Goal: Transaction & Acquisition: Purchase product/service

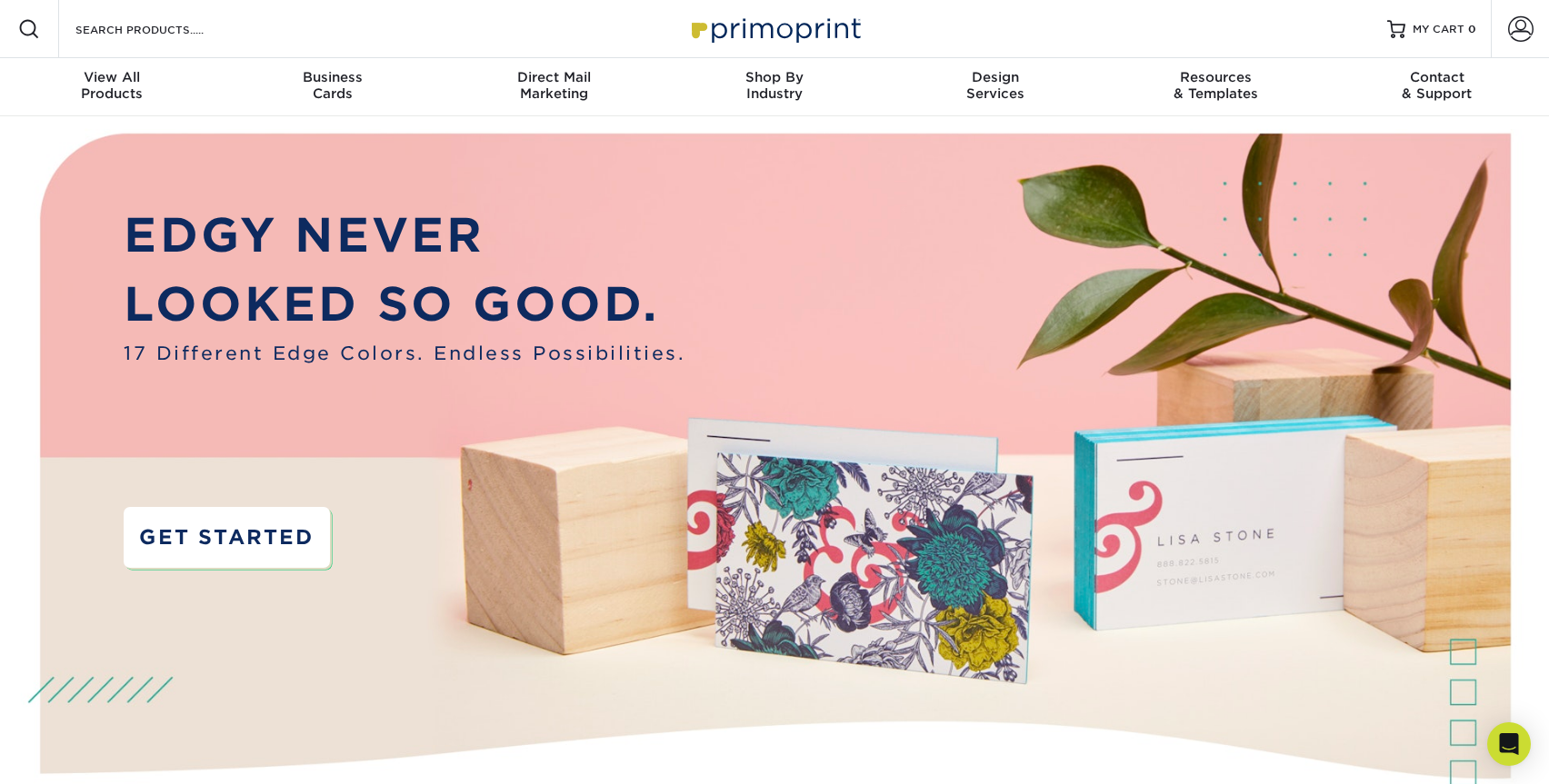
click at [309, 525] on link "GET STARTED" at bounding box center [227, 537] width 206 height 61
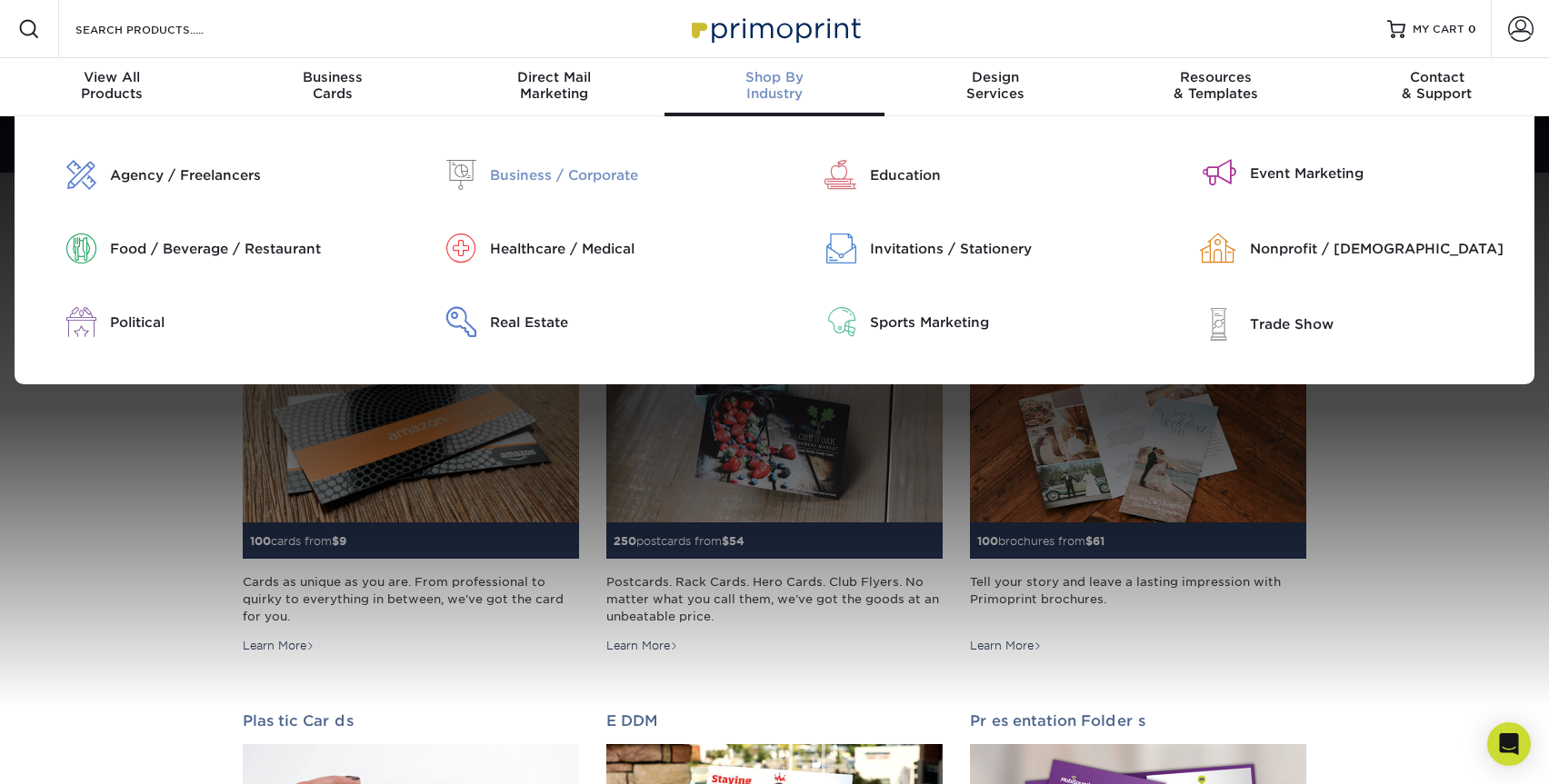
click at [615, 178] on div "Business / Corporate" at bounding box center [626, 175] width 272 height 20
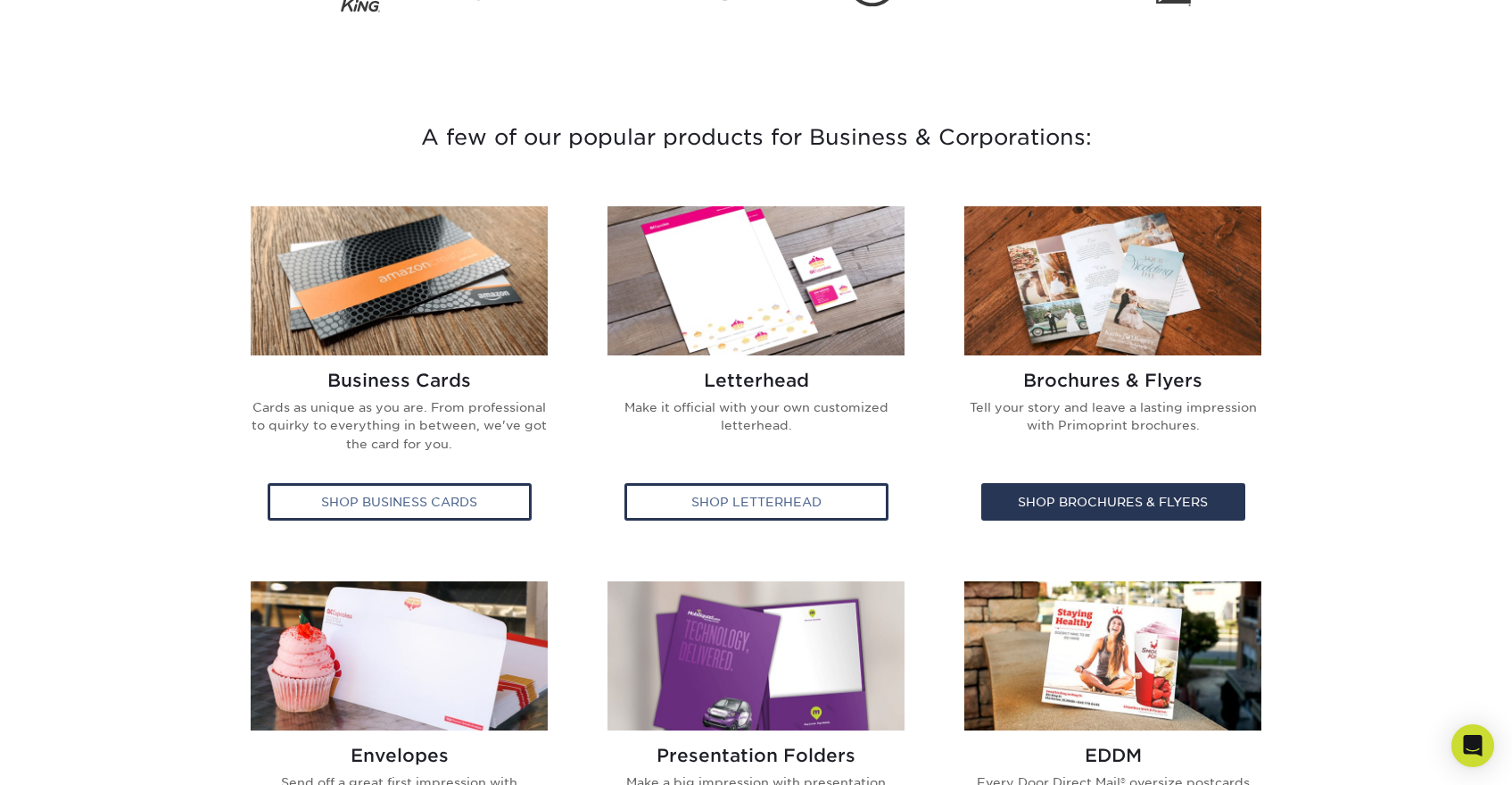
scroll to position [572, 0]
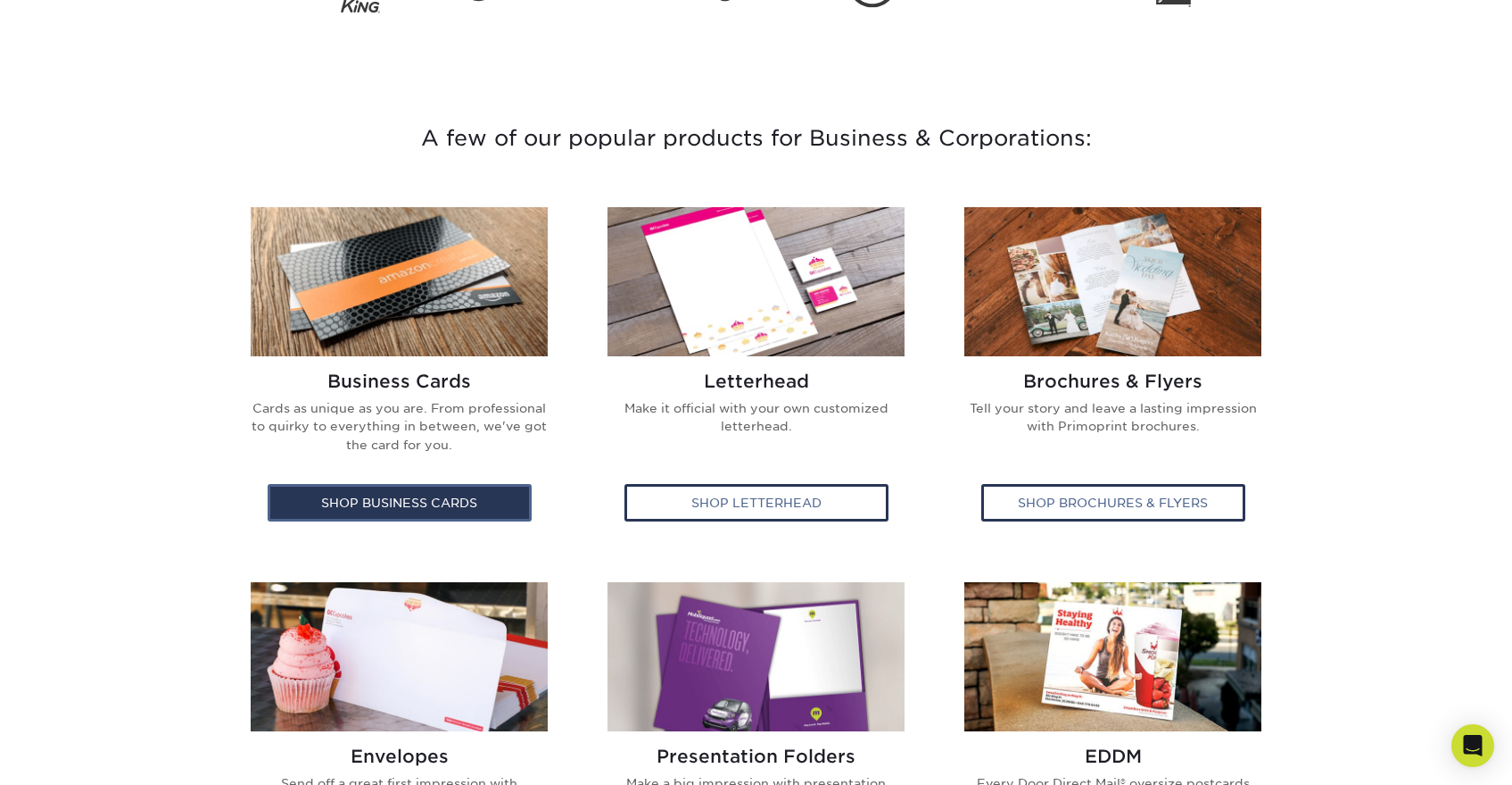
click at [455, 502] on div "Shop Business Cards" at bounding box center [399, 502] width 264 height 37
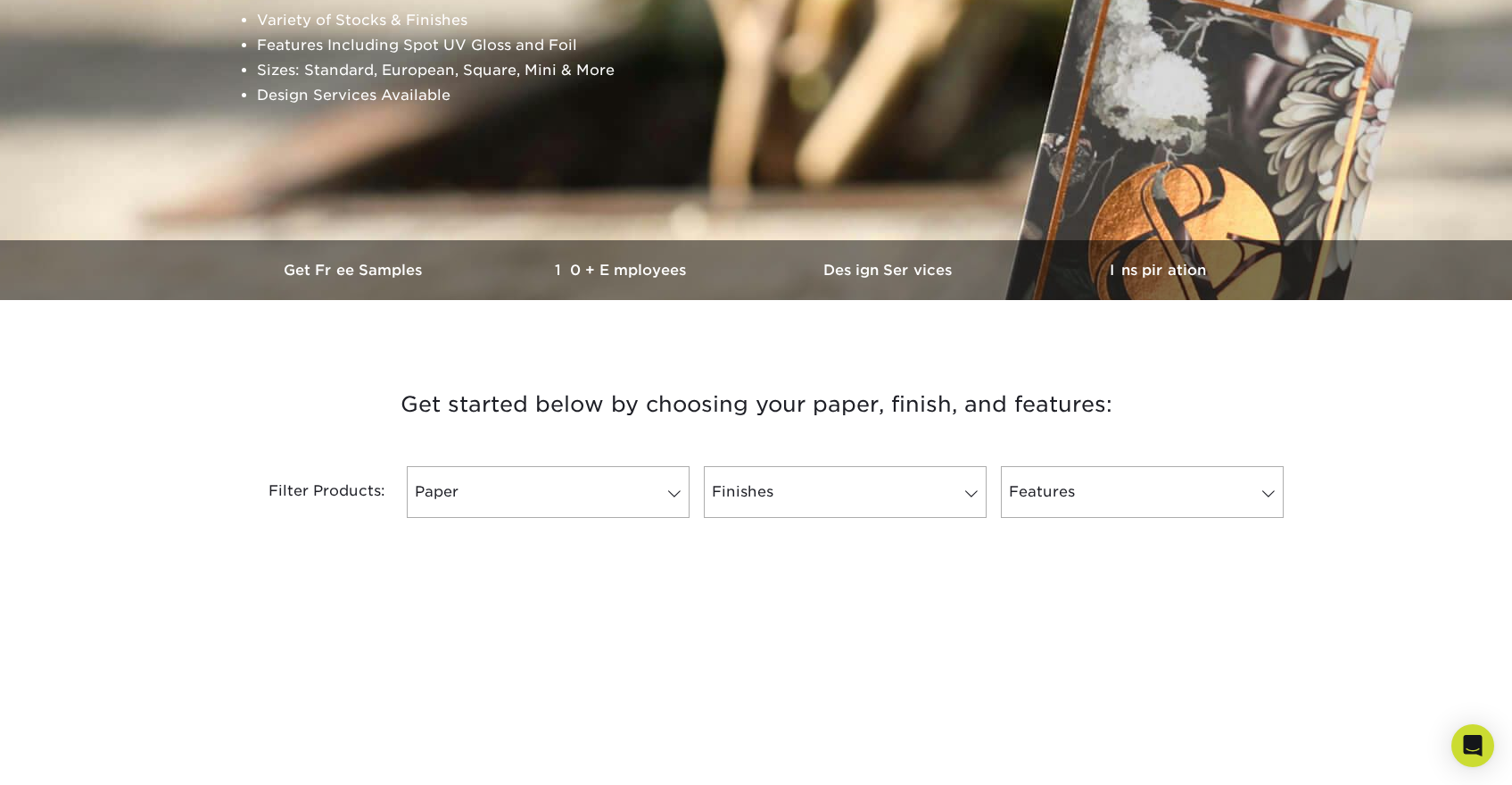
scroll to position [361, 0]
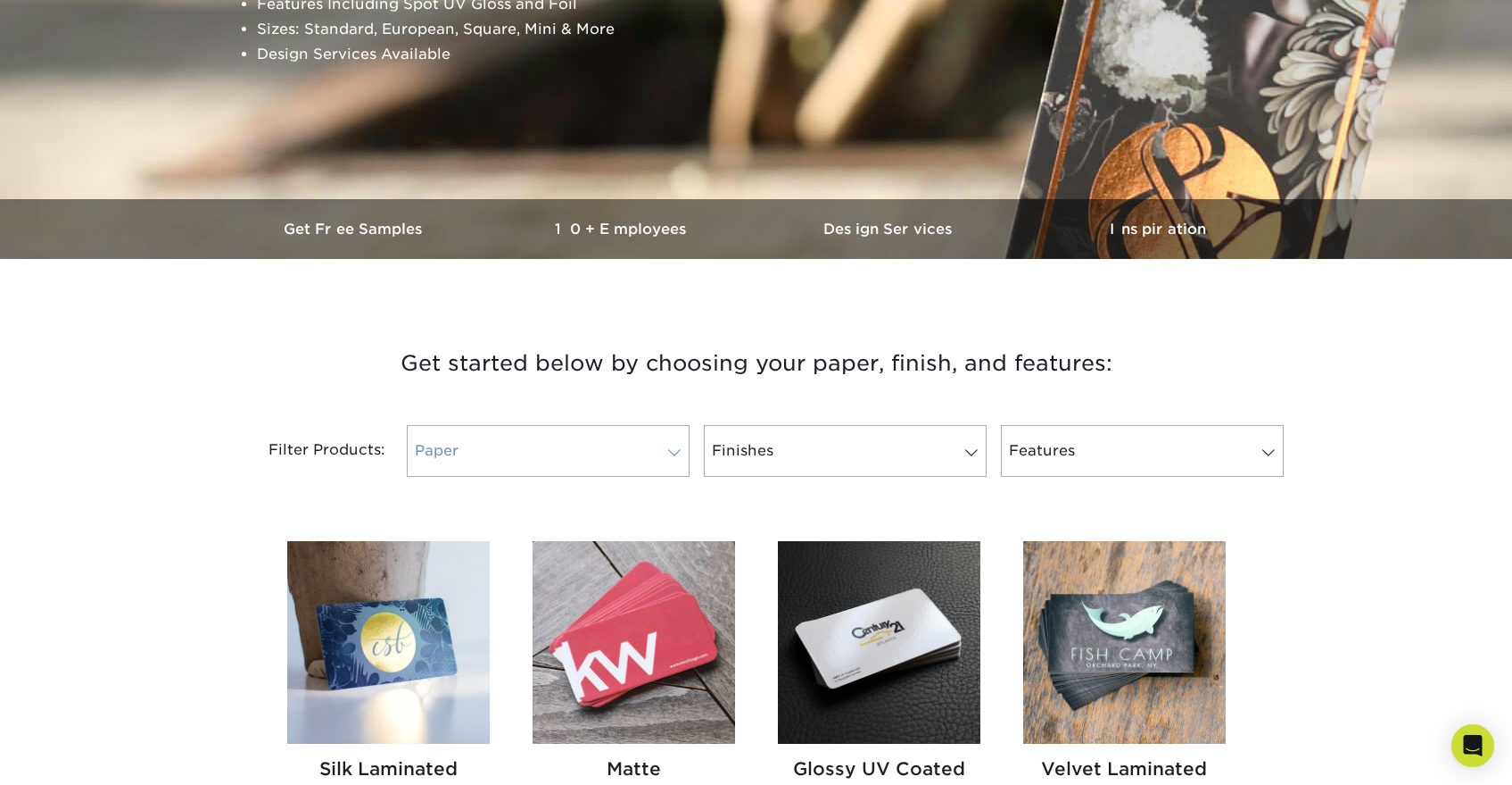
click at [519, 436] on link "Paper" at bounding box center [548, 450] width 283 height 52
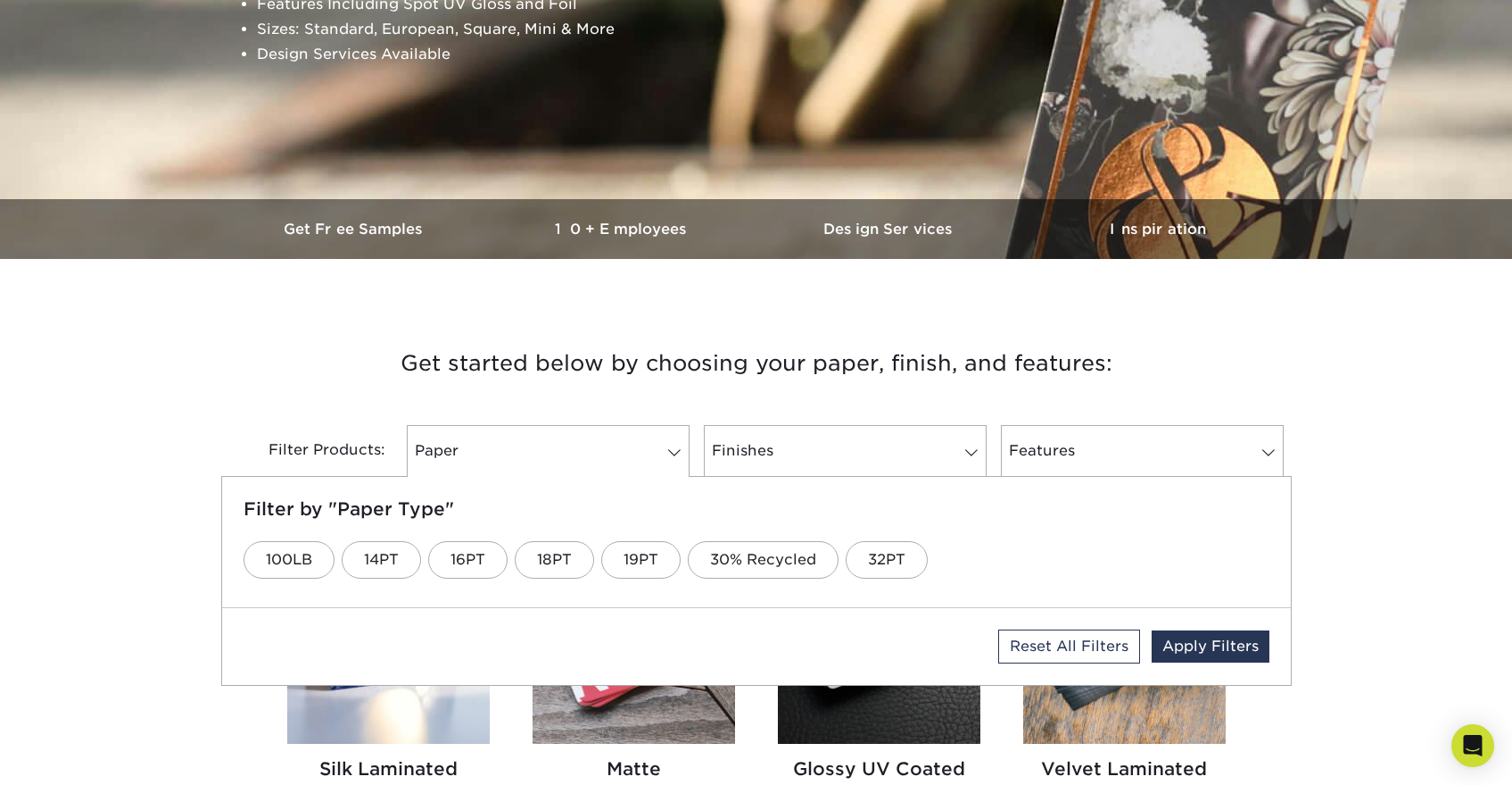
click at [502, 381] on h3 "Get started below by choosing your paper, finish, and features:" at bounding box center [756, 363] width 1044 height 81
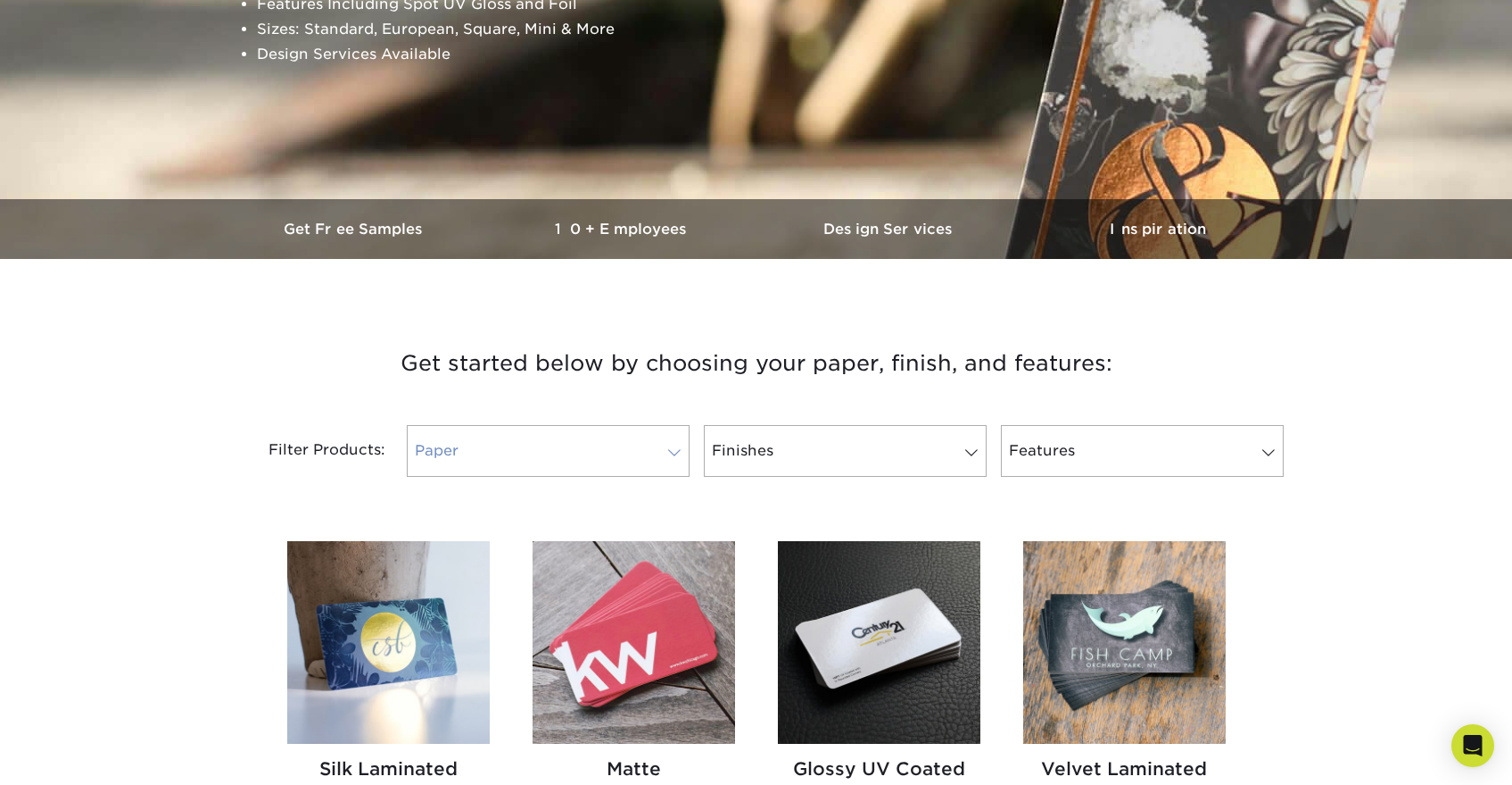
click at [546, 433] on link "Paper" at bounding box center [548, 450] width 283 height 52
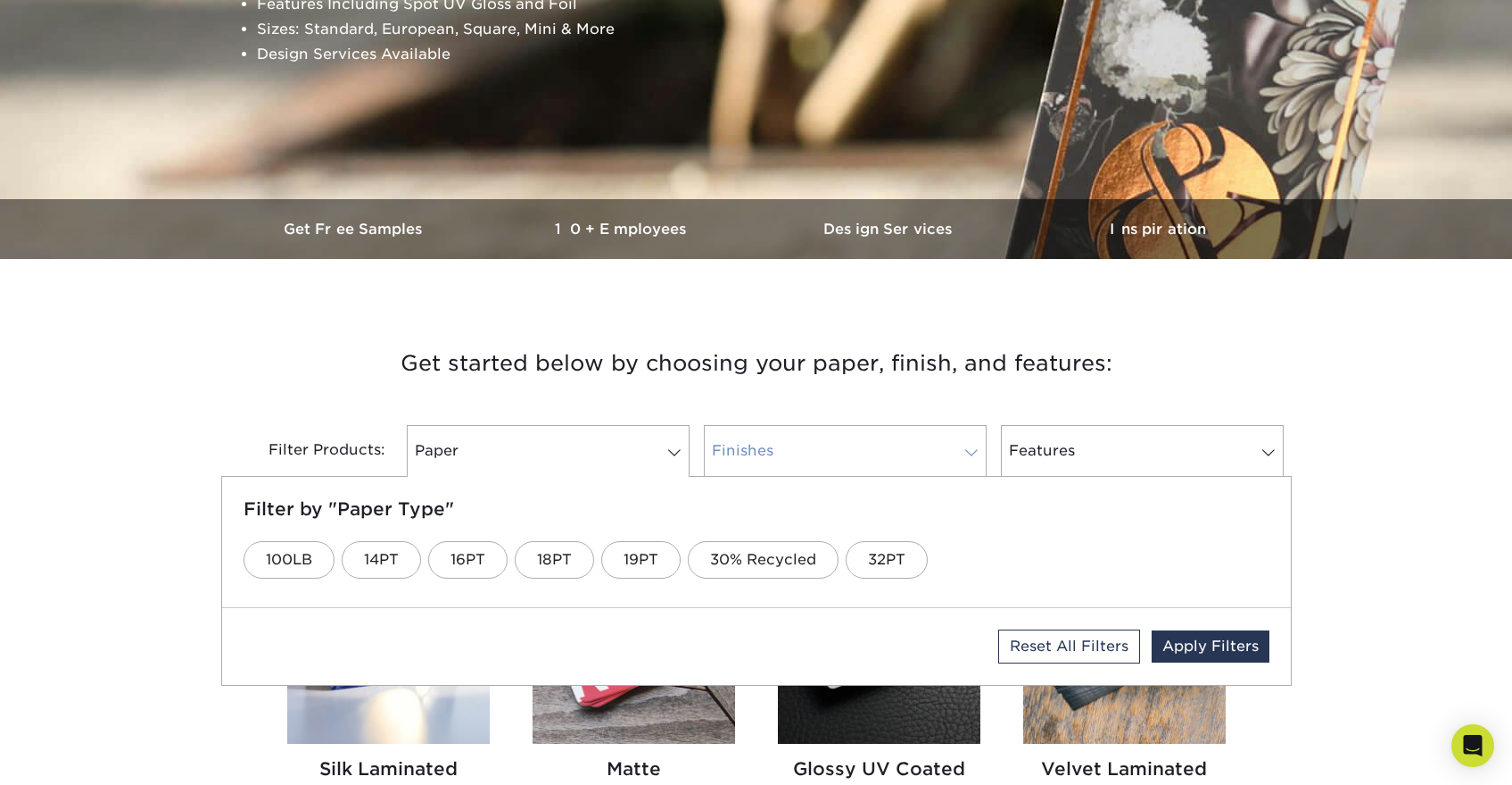
click at [781, 433] on link "Finishes" at bounding box center [845, 450] width 283 height 52
click at [500, 551] on link "Matte" at bounding box center [505, 560] width 88 height 37
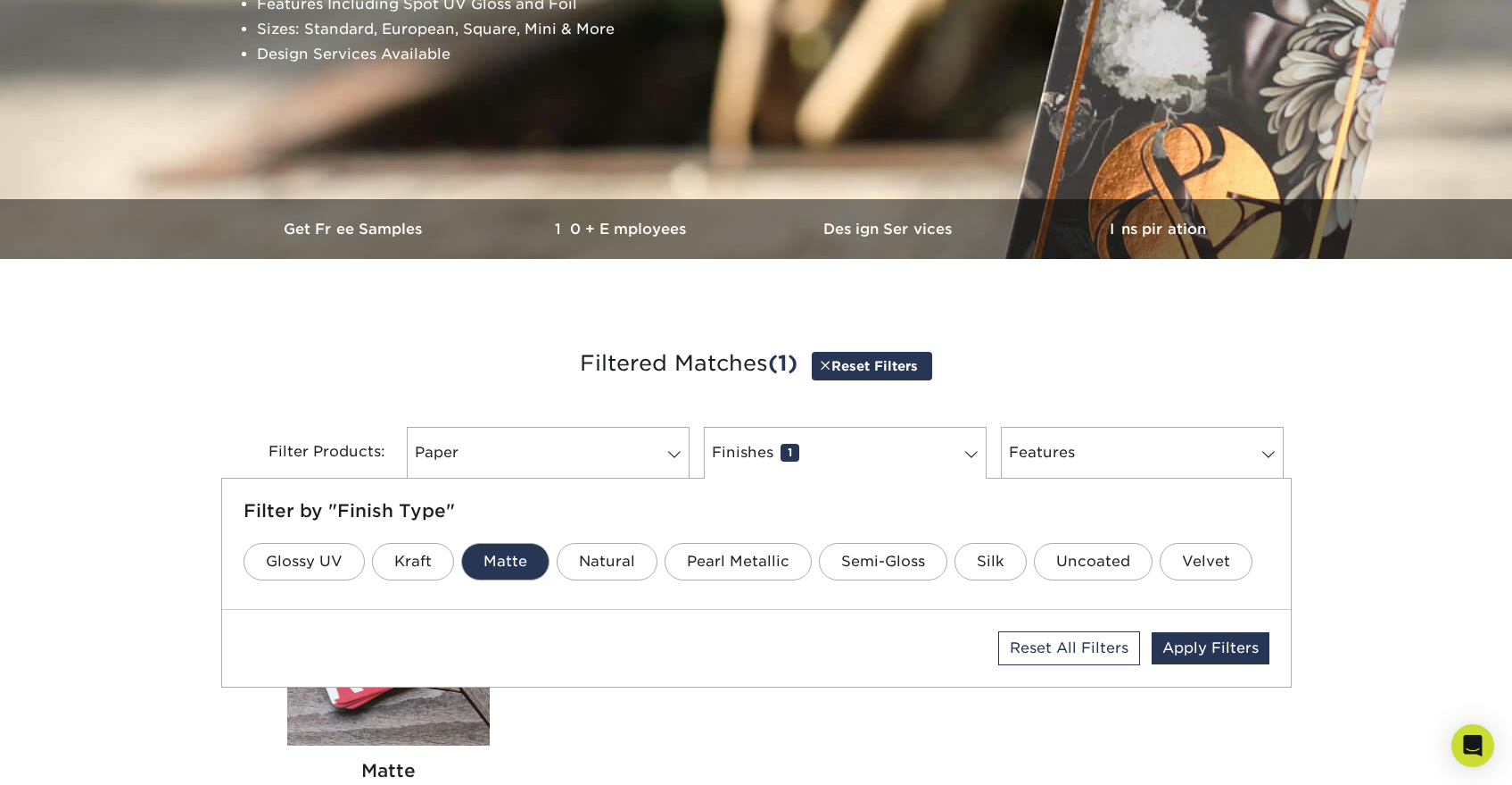
click at [800, 404] on h3 "Filtered Matches (1) Reset Filters" at bounding box center [756, 364] width 1044 height 82
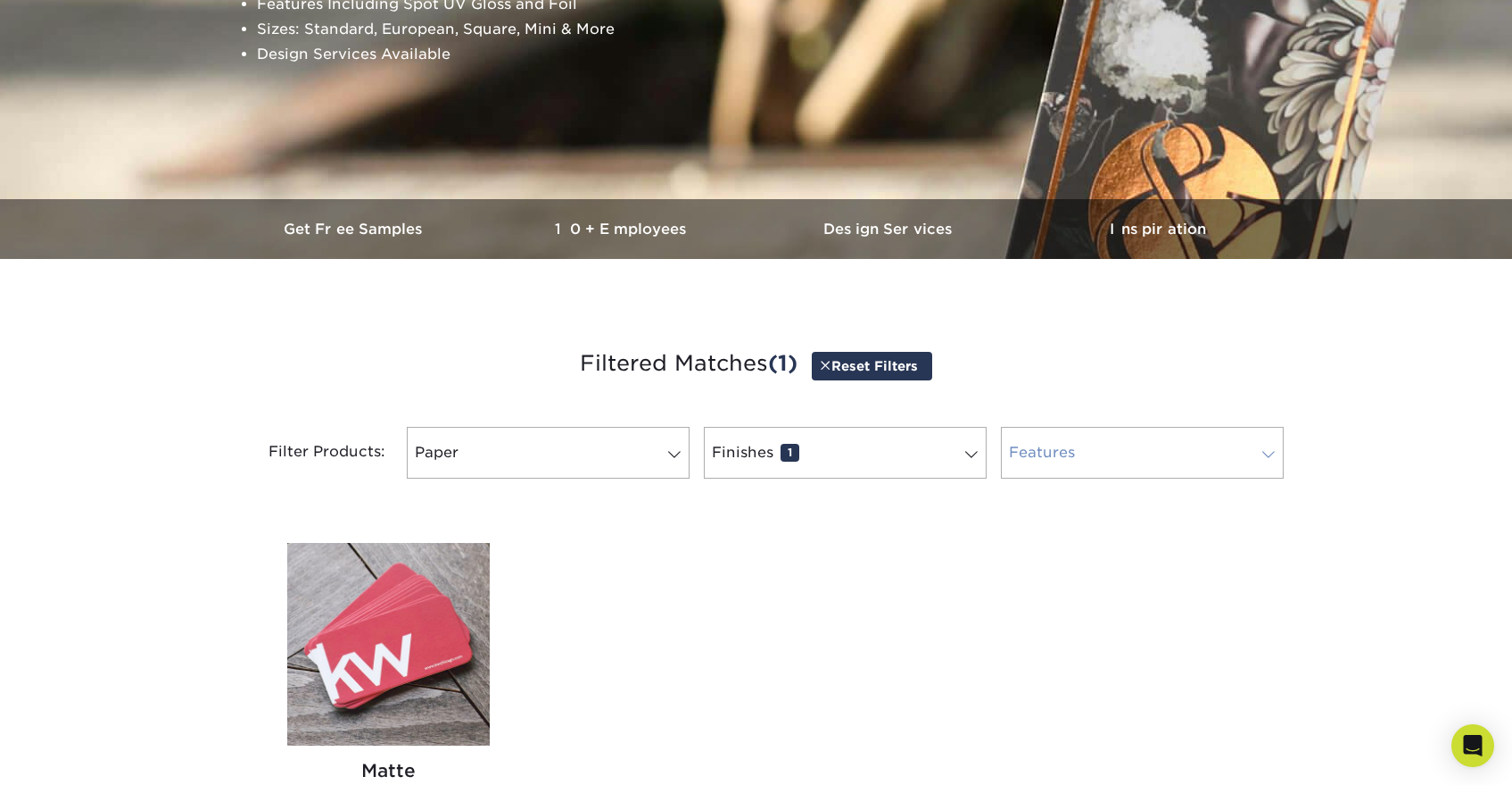
click at [1057, 435] on link "Features 0" at bounding box center [1142, 452] width 283 height 52
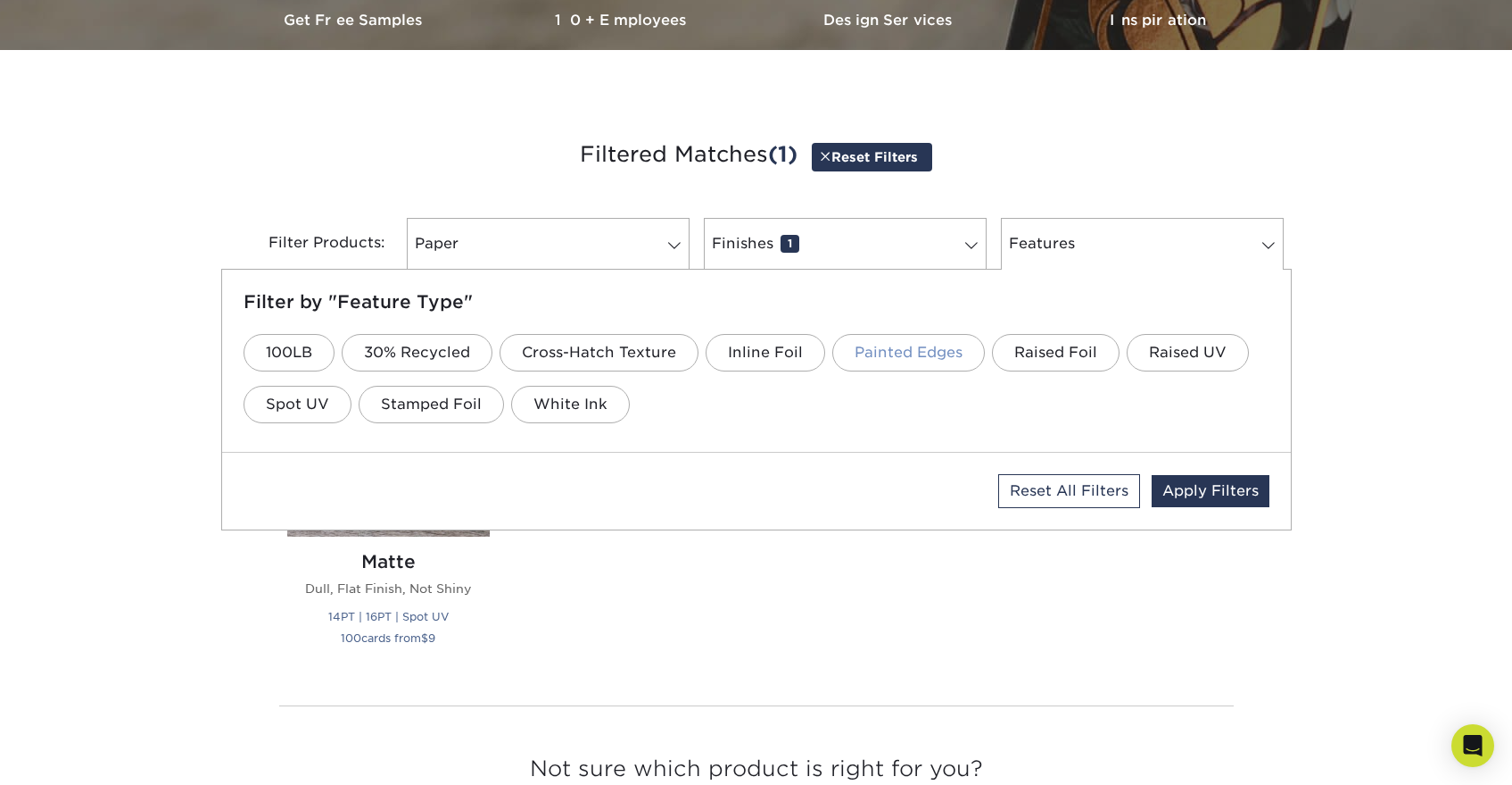
scroll to position [578, 0]
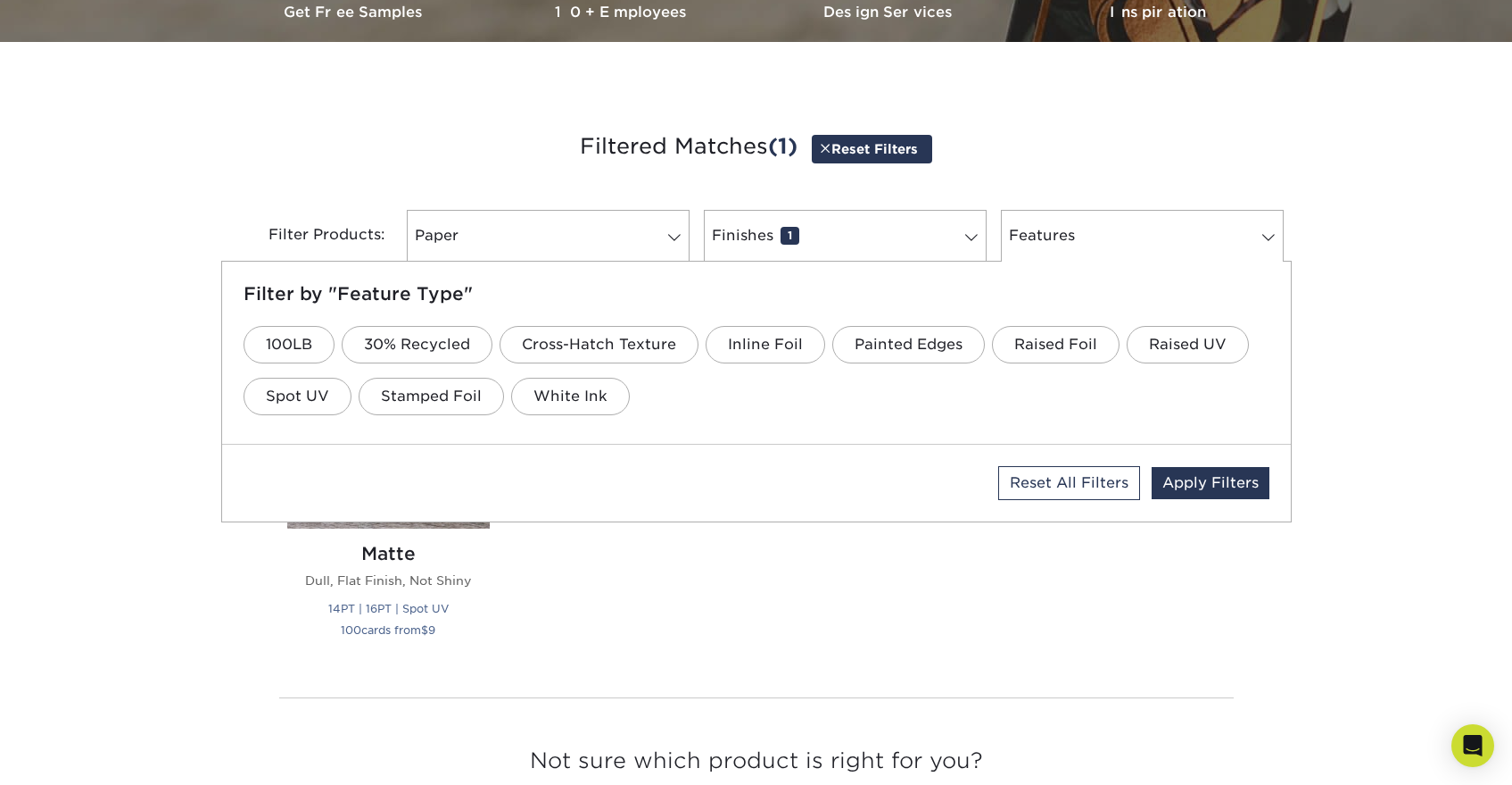
click at [769, 586] on div "Silk Laminated Protective Lamination 19PT | Spot UV | Stamped Foil 25 cards fro…" at bounding box center [756, 492] width 981 height 377
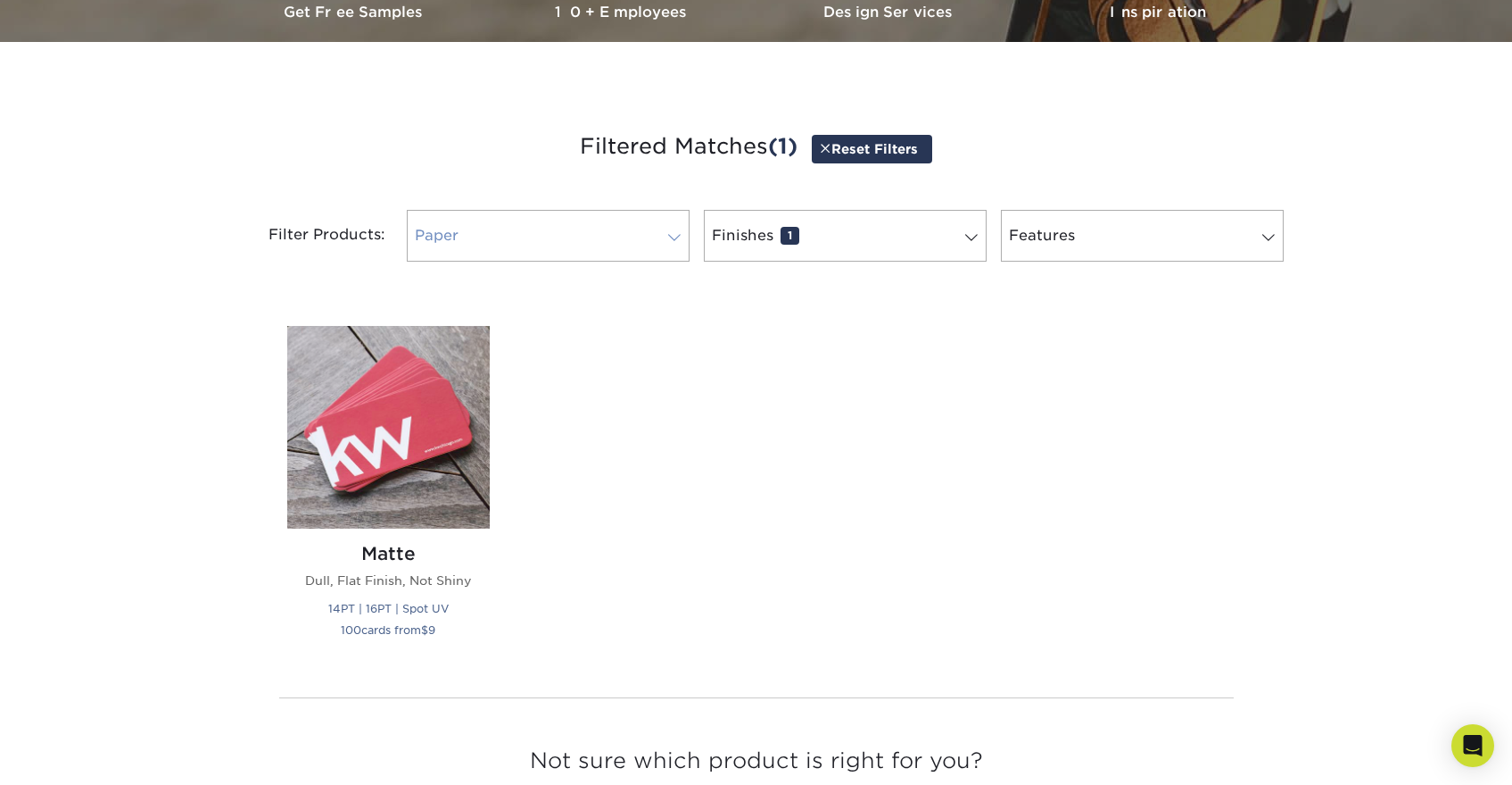
click at [646, 216] on link "Paper 0" at bounding box center [548, 235] width 283 height 52
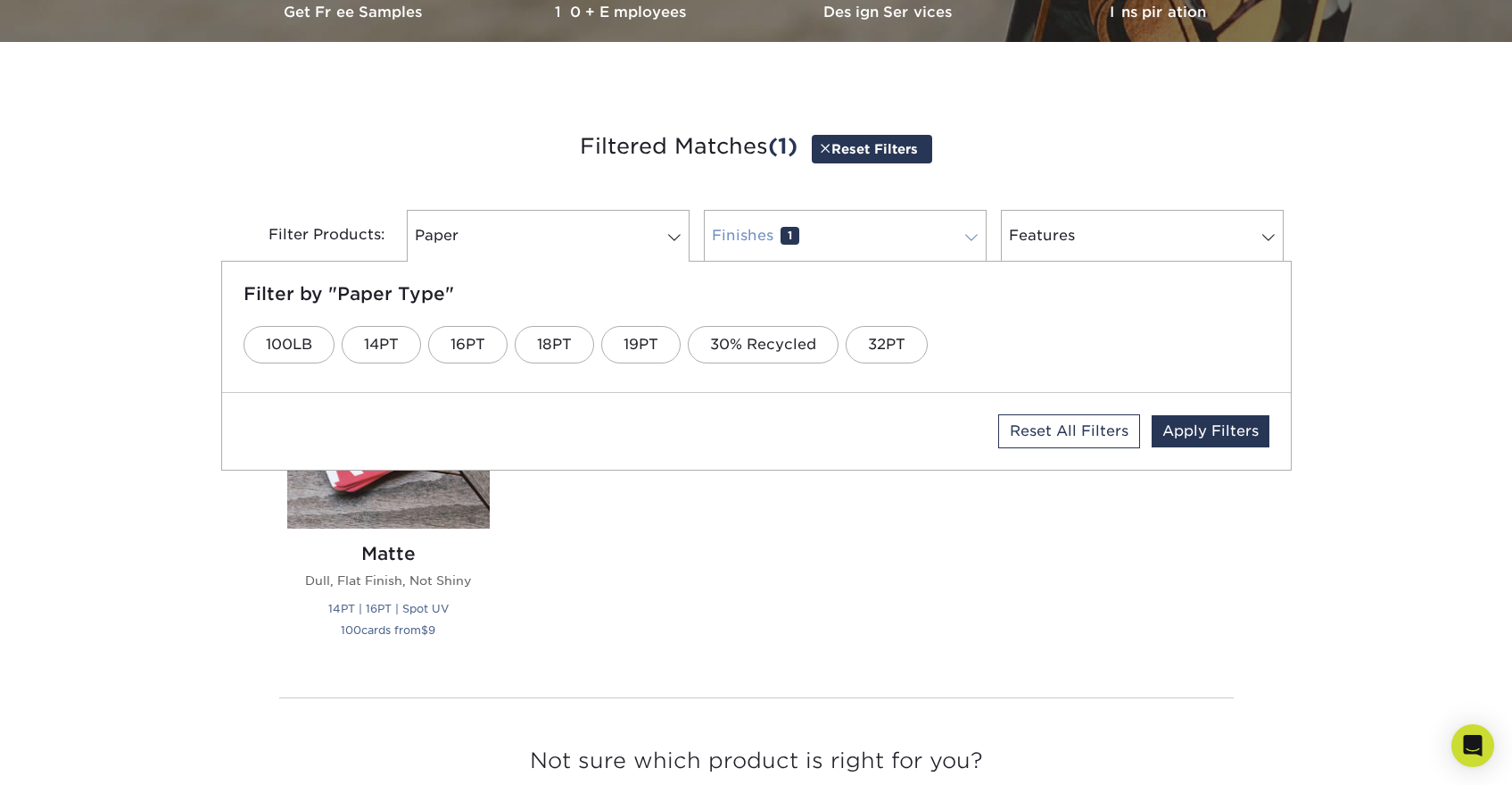
click at [781, 234] on span "1" at bounding box center [790, 235] width 19 height 18
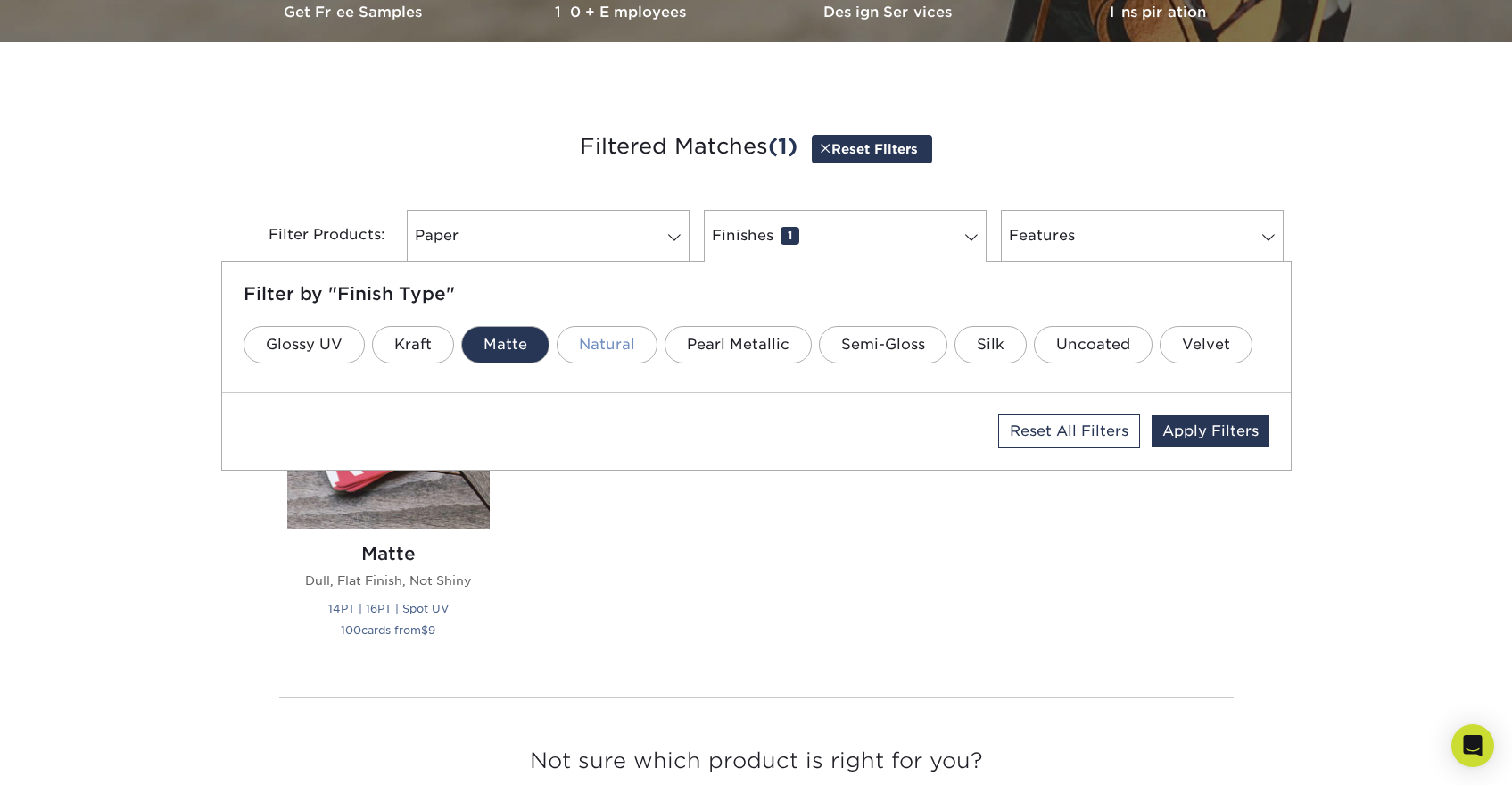
click at [589, 329] on link "Natural" at bounding box center [607, 345] width 101 height 37
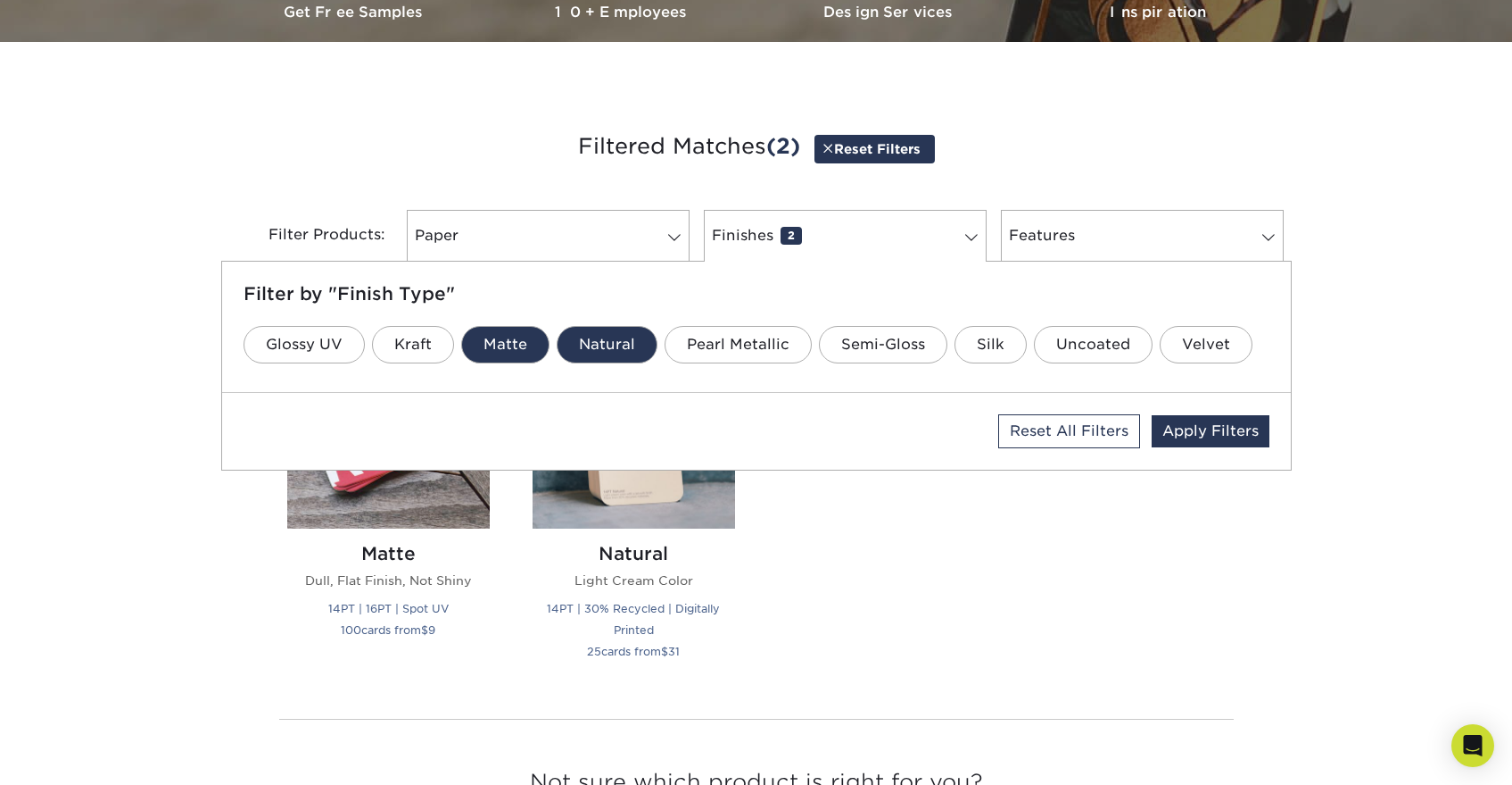
click at [590, 343] on link "Natural" at bounding box center [607, 345] width 101 height 37
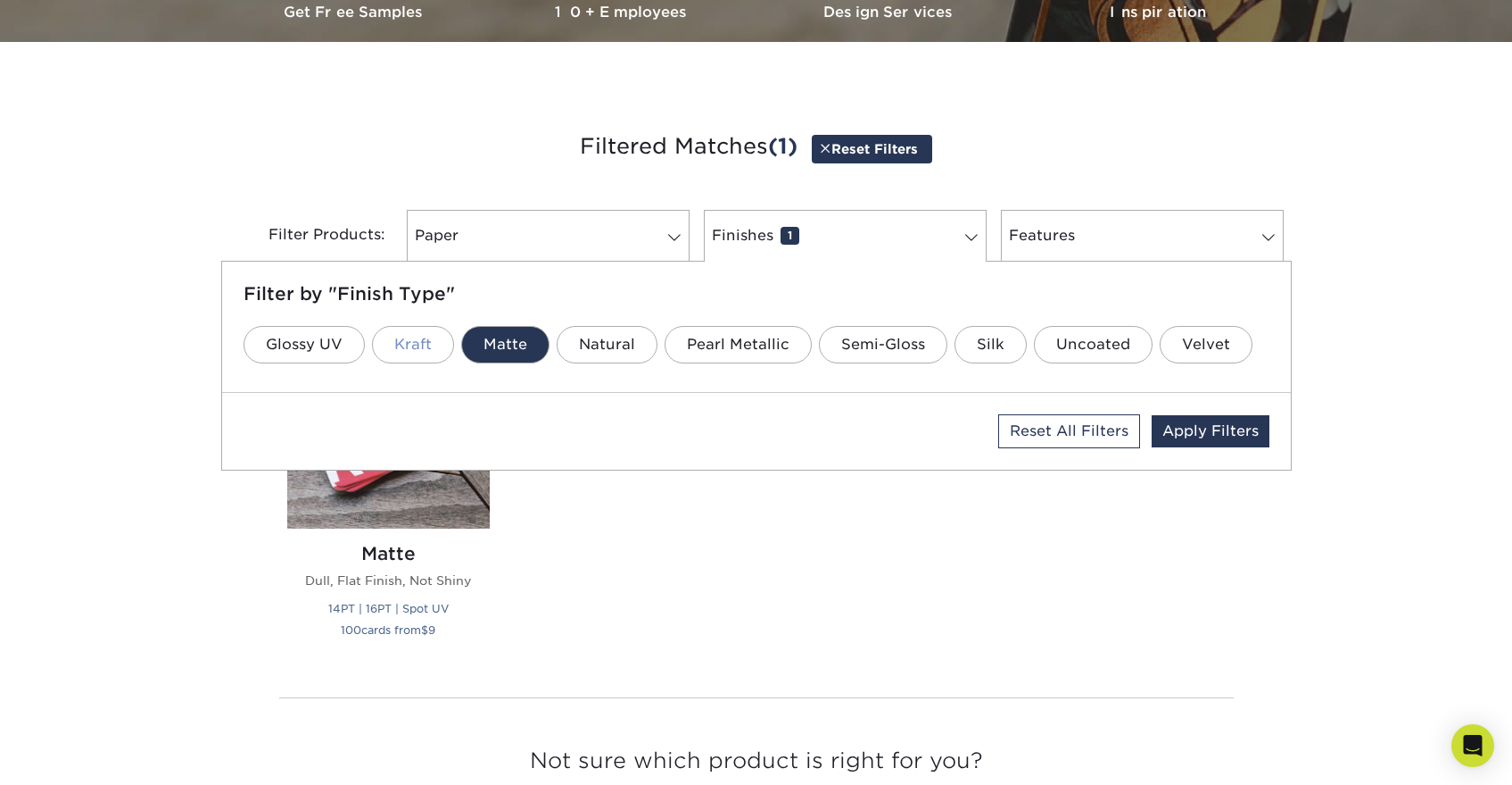
click at [397, 340] on link "Kraft" at bounding box center [413, 345] width 82 height 37
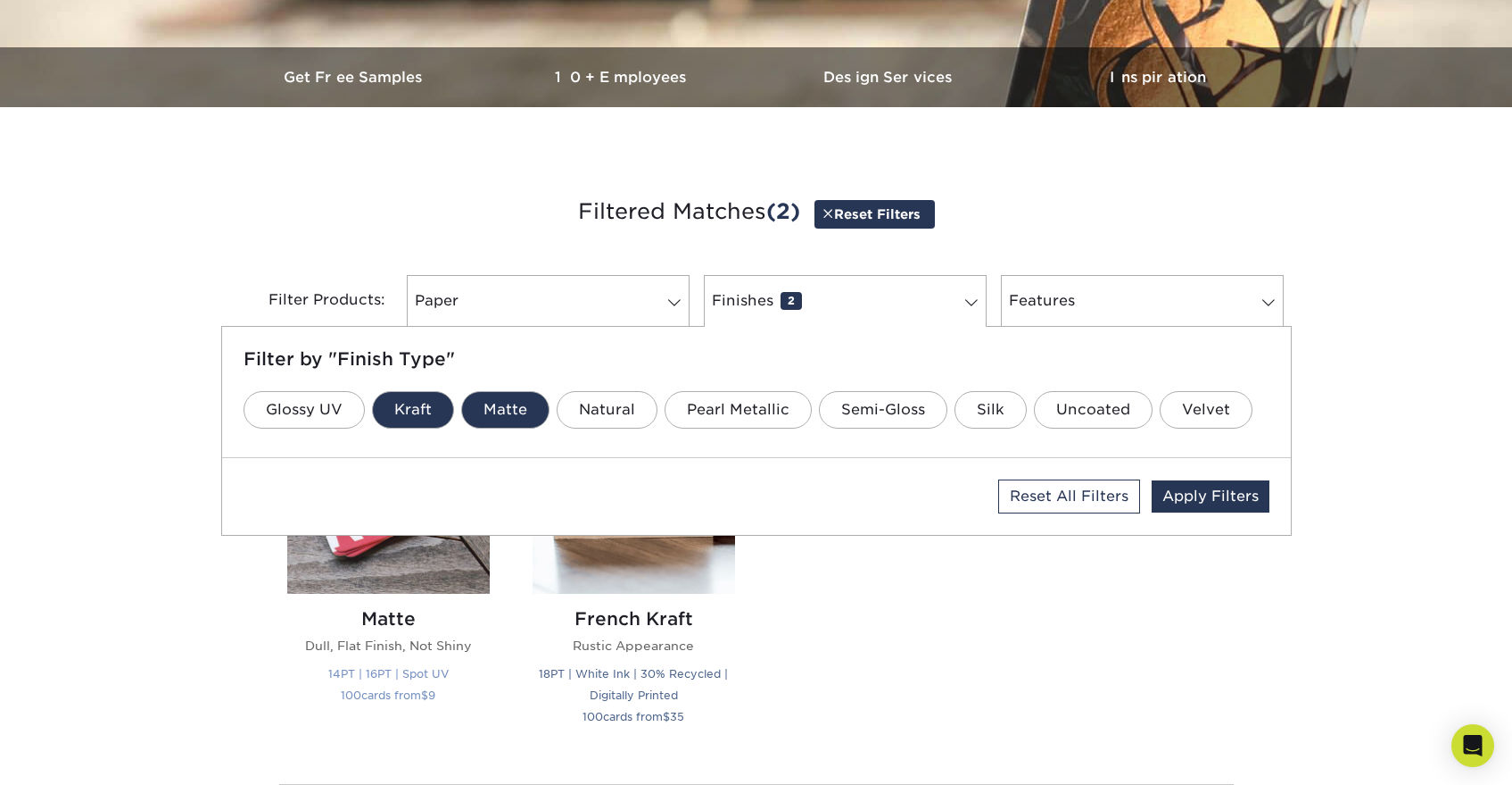
scroll to position [453, 0]
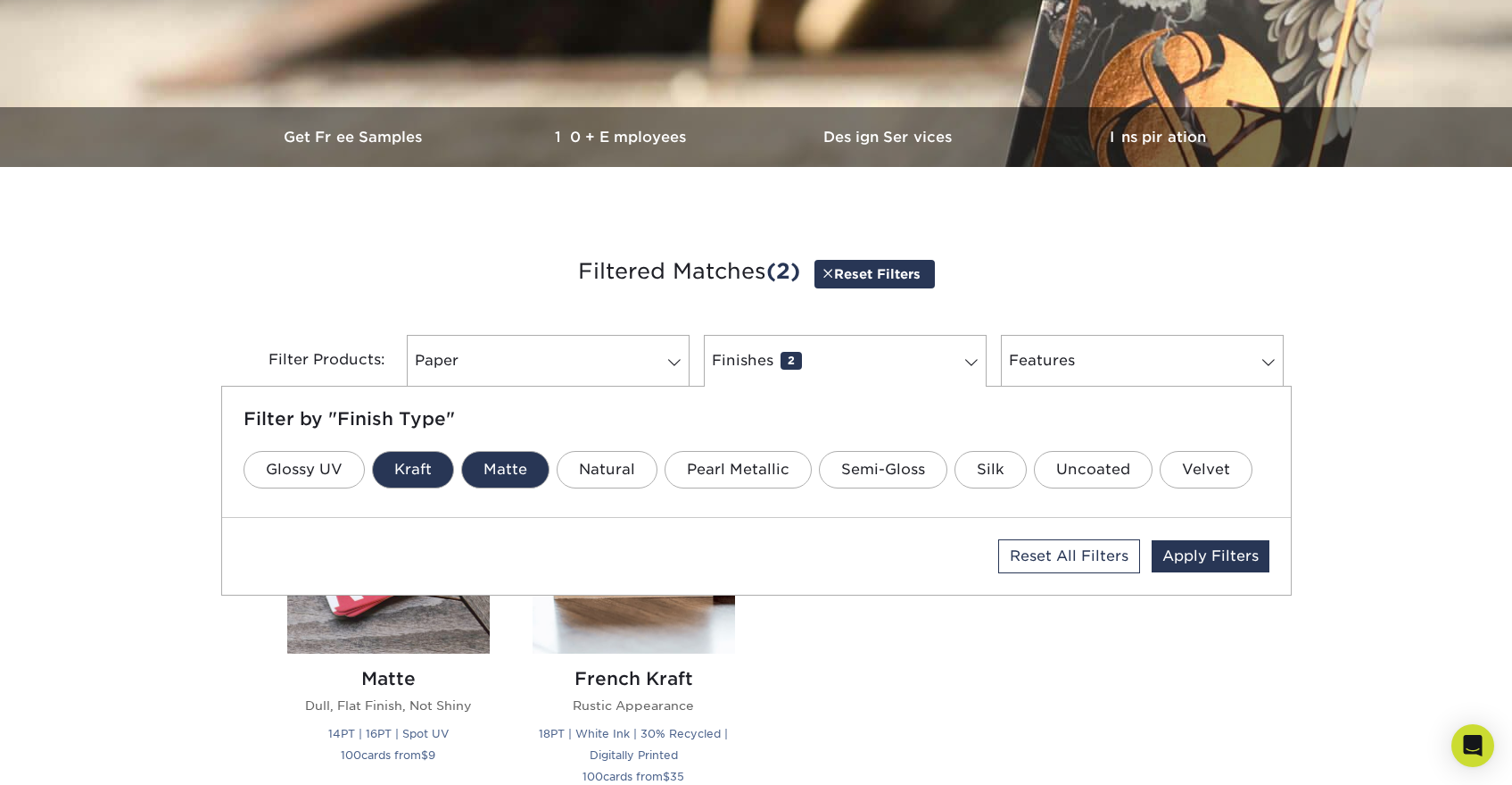
click at [810, 635] on div "Silk Laminated Protective Lamination 19PT | Spot UV | Stamped Foil 25 cards fro…" at bounding box center [756, 628] width 981 height 399
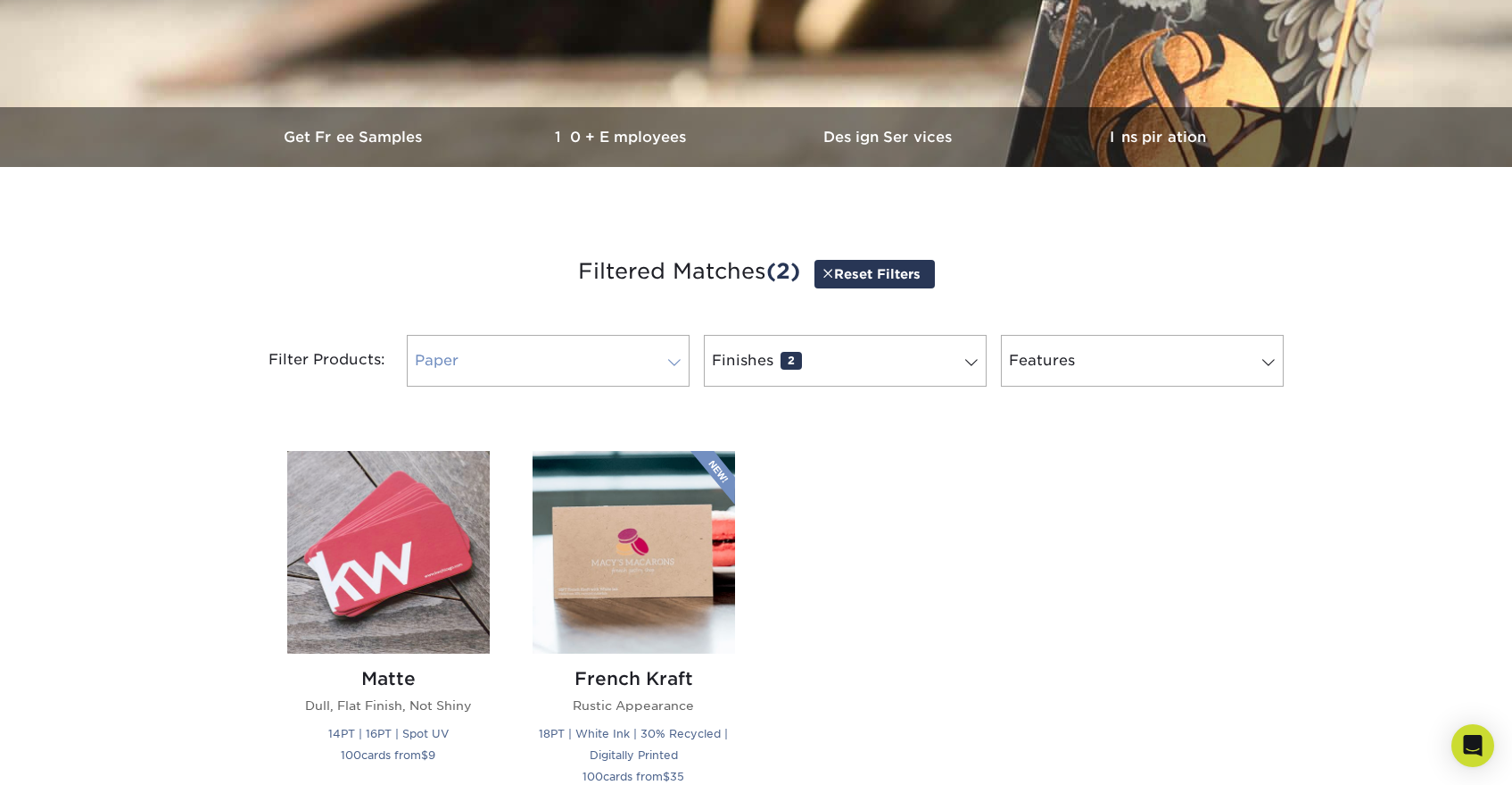
click at [435, 362] on link "Paper 0" at bounding box center [548, 361] width 283 height 52
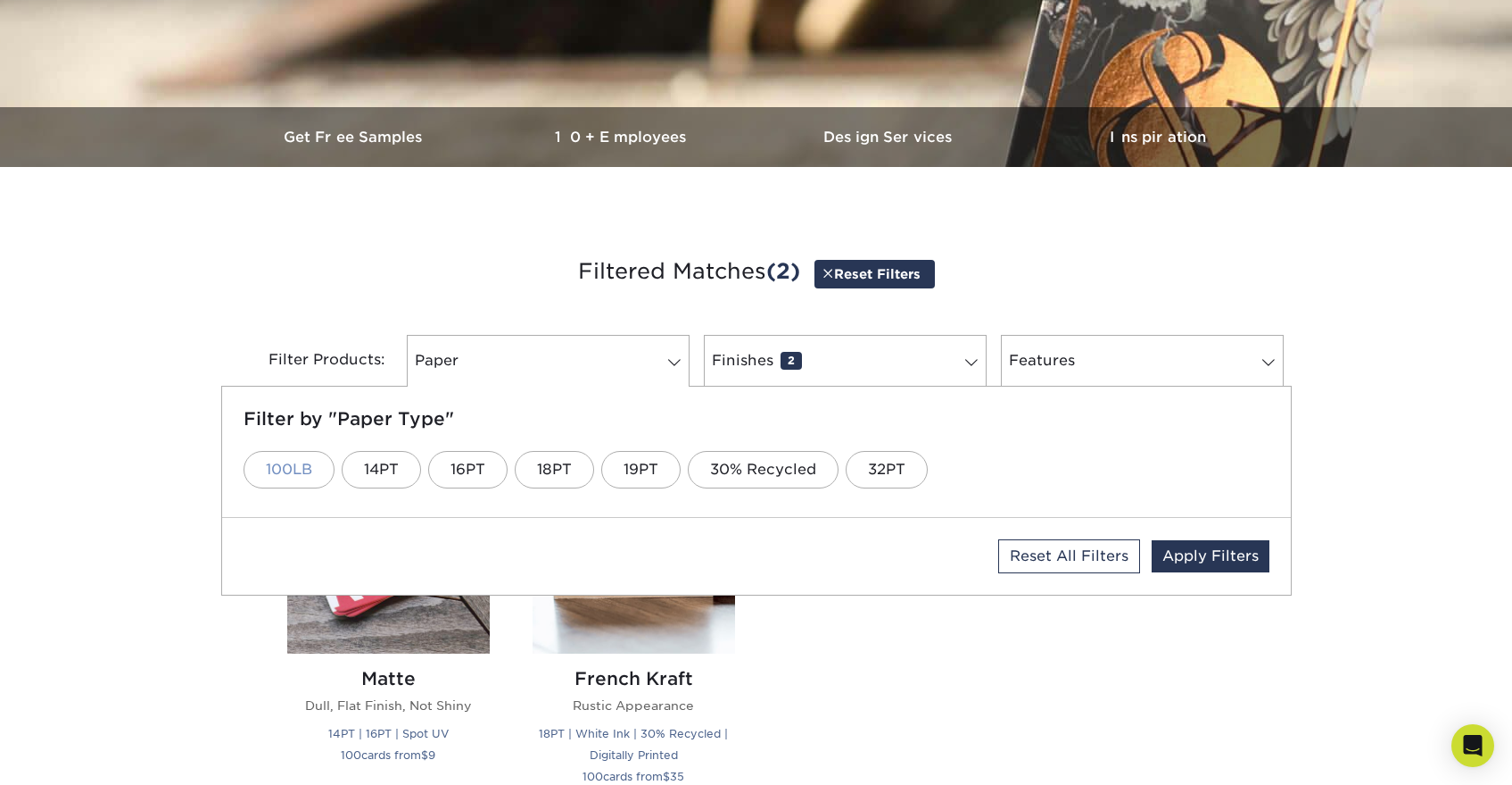
click at [316, 466] on link "100LB" at bounding box center [289, 469] width 91 height 37
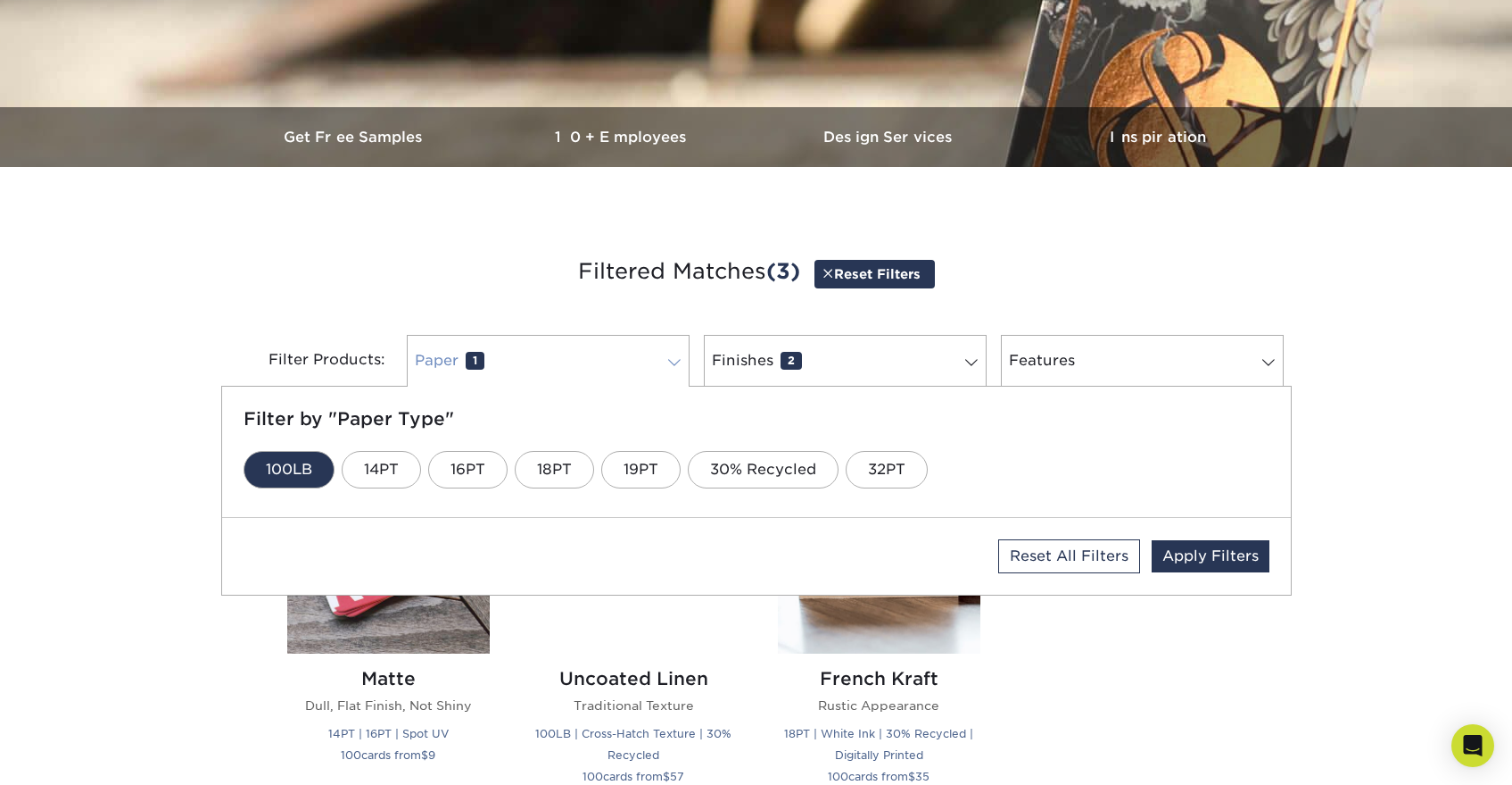
click at [516, 353] on link "Paper 1" at bounding box center [548, 361] width 283 height 52
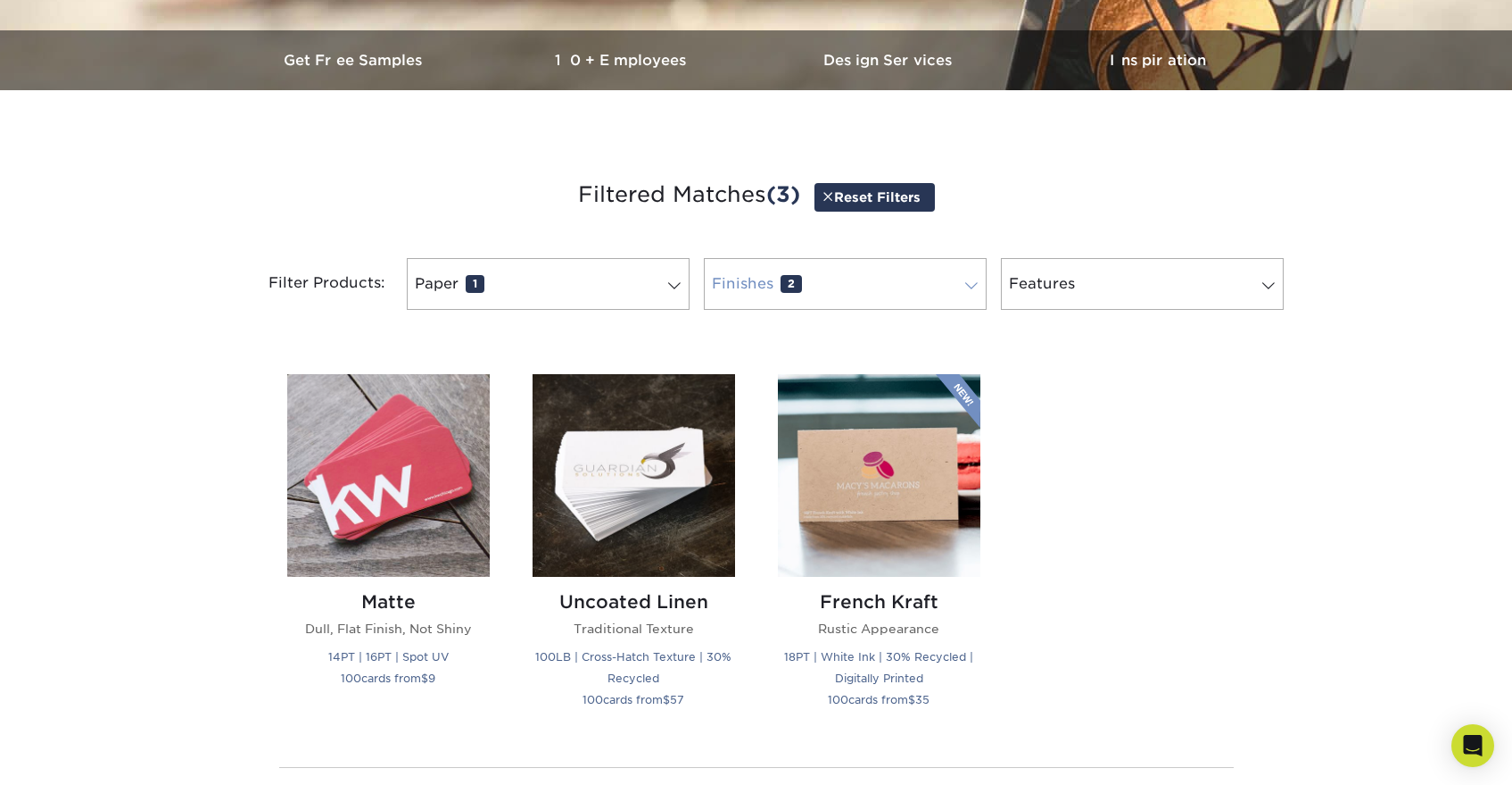
scroll to position [531, 0]
click at [588, 306] on link "Paper 1" at bounding box center [548, 283] width 283 height 52
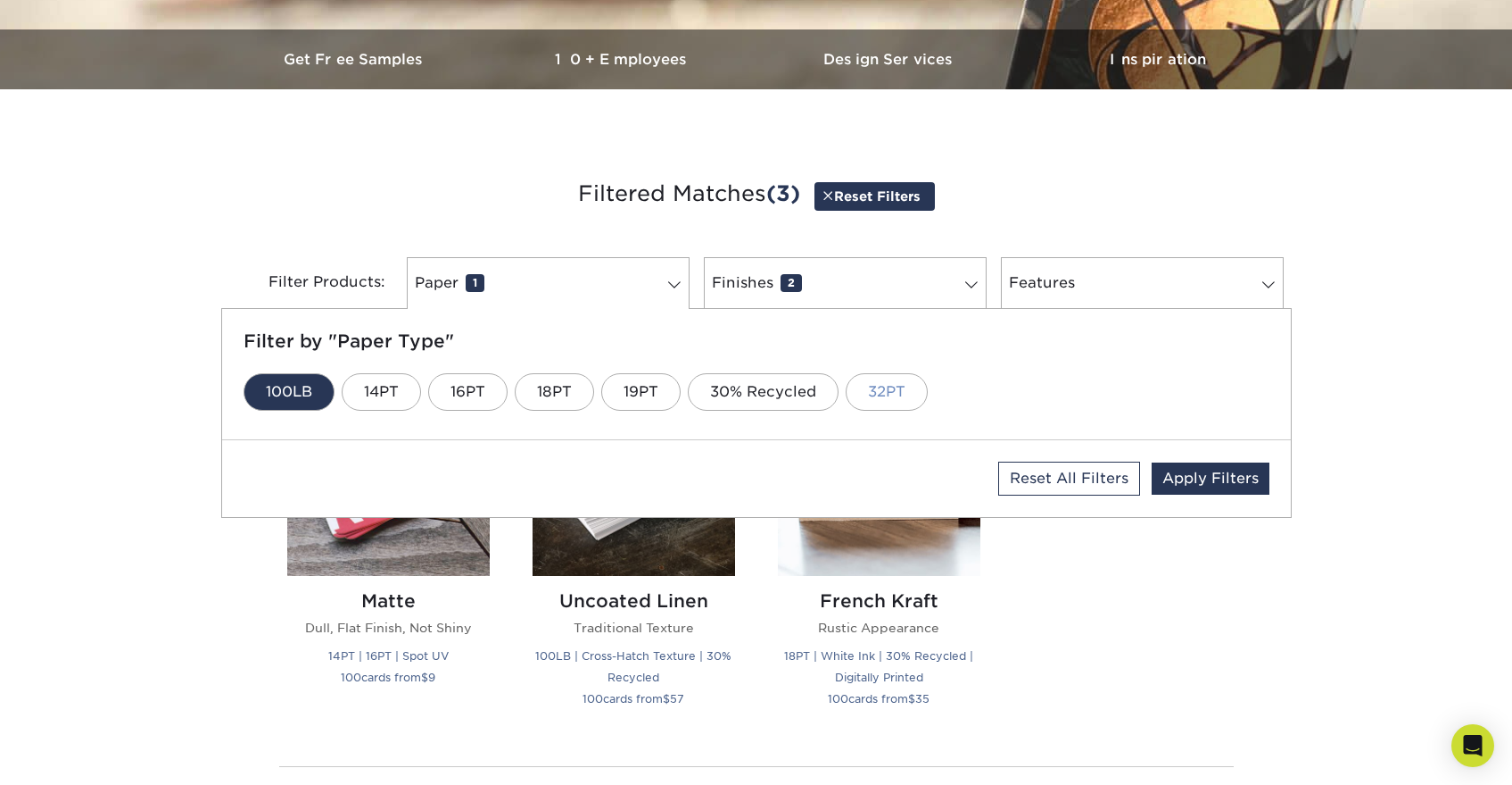
click at [904, 380] on link "32PT" at bounding box center [887, 392] width 82 height 37
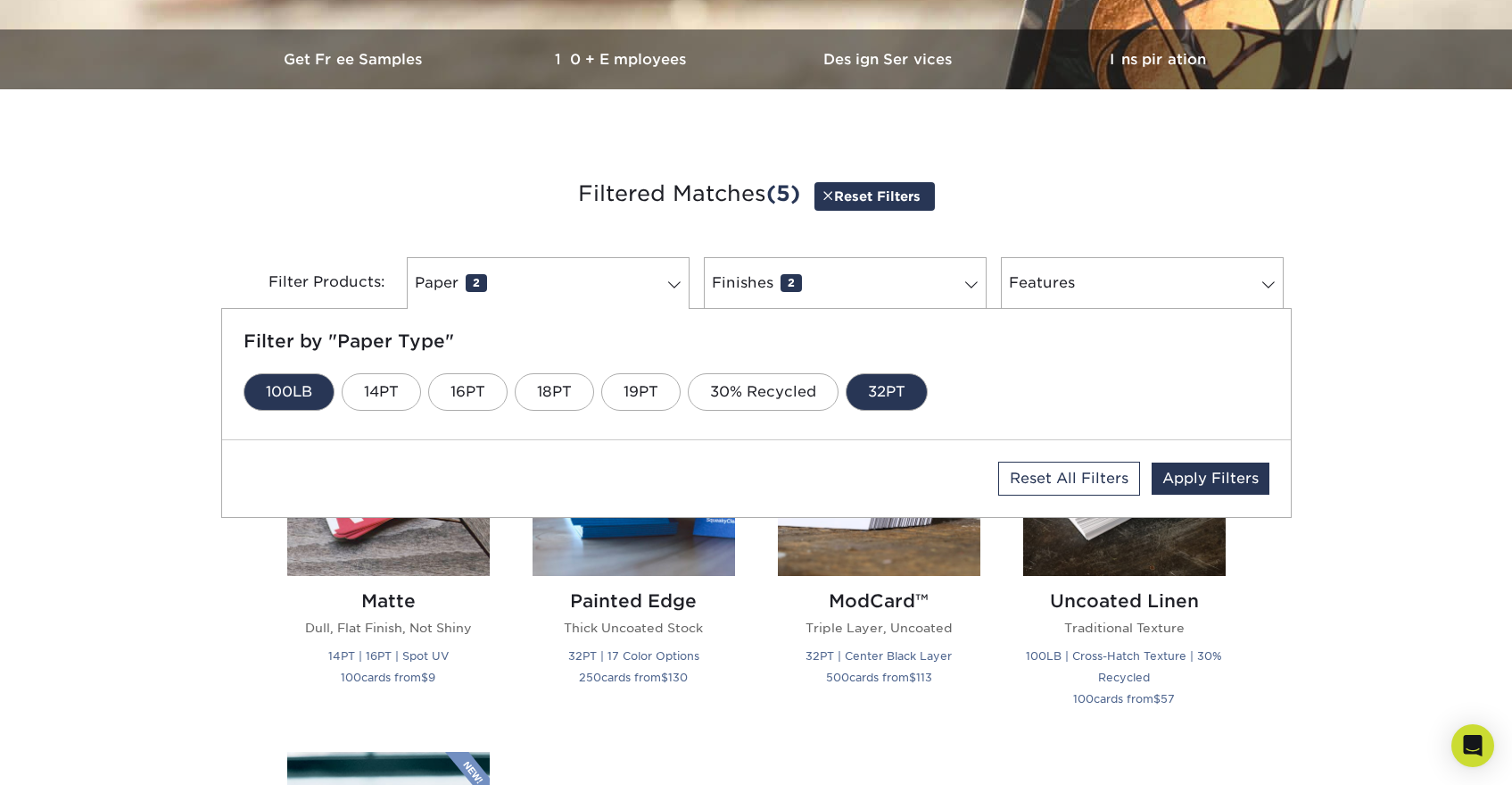
click at [866, 206] on link "Reset Filters" at bounding box center [875, 196] width 120 height 28
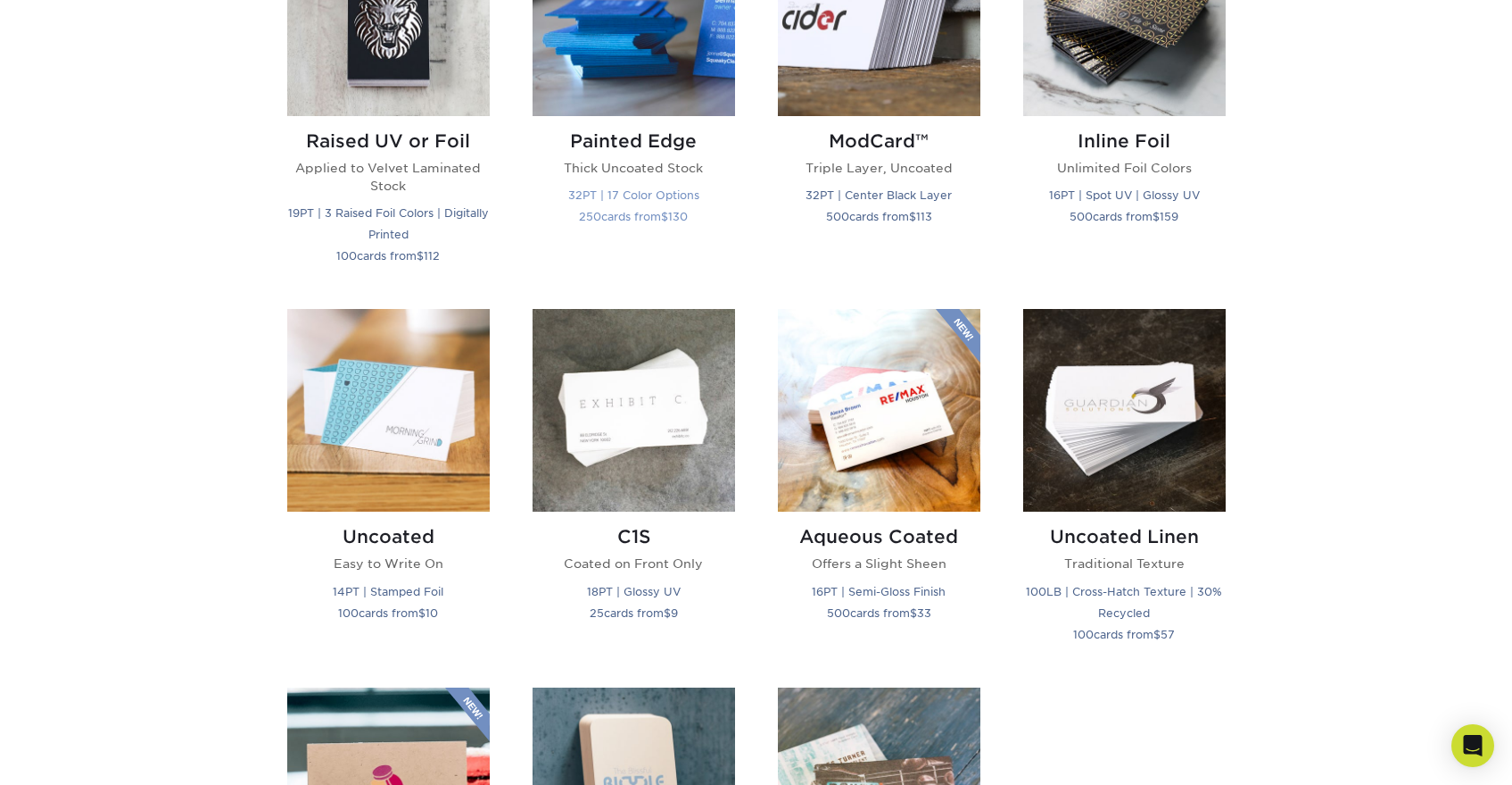
scroll to position [1363, 0]
